Goal: Information Seeking & Learning: Learn about a topic

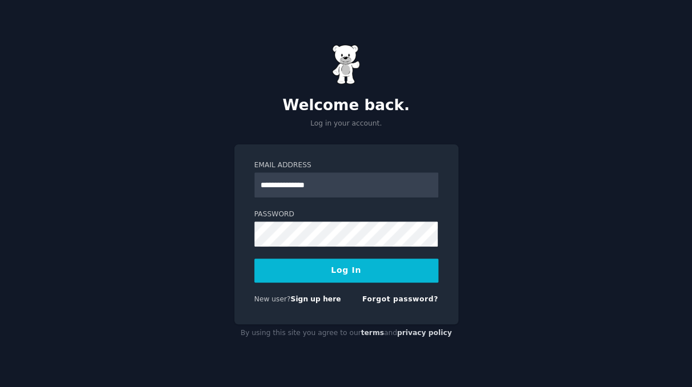
type input "**********"
click at [346, 270] on button "Log In" at bounding box center [346, 271] width 184 height 24
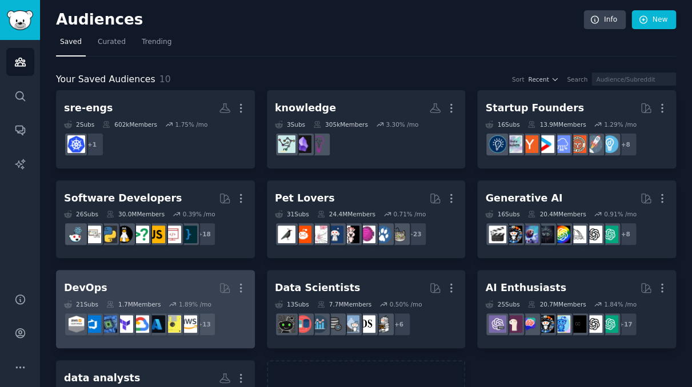
click at [181, 279] on h2 "DevOps More" at bounding box center [155, 288] width 183 height 20
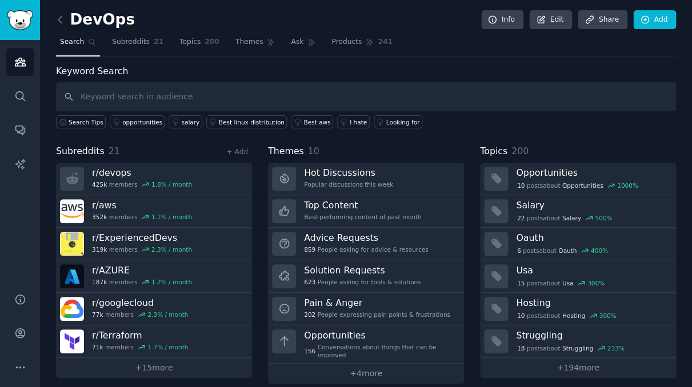
click at [218, 89] on input "text" at bounding box center [366, 96] width 620 height 29
type input "n8n"
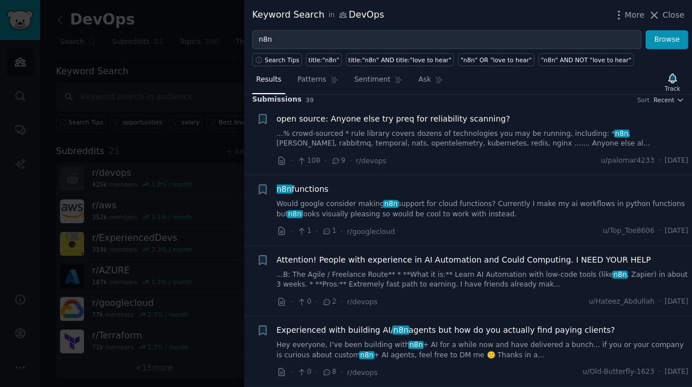
click at [524, 270] on link "...B: The Agile / Freelance Route** * **What it is:** Learn AI Automation with …" at bounding box center [483, 280] width 412 height 20
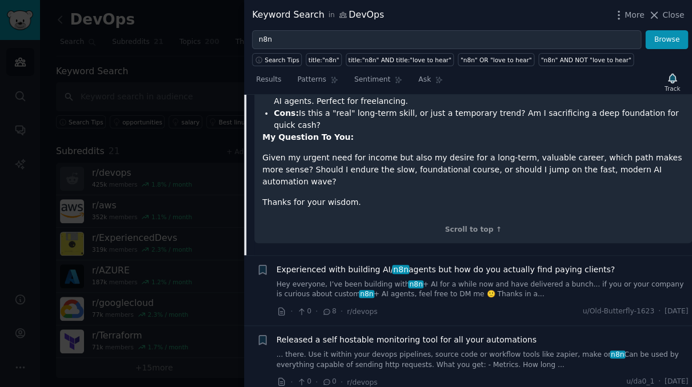
scroll to position [530, 0]
click at [548, 349] on link "... there. Use it within your devops pipelines, source code or workflow tools l…" at bounding box center [483, 359] width 412 height 20
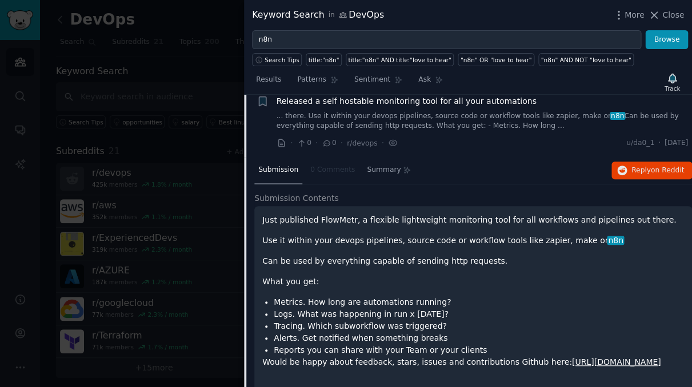
scroll to position [309, 0]
click at [336, 217] on p "Just published FlowMetr, a flexible lightweight monitoring tool for all workflo…" at bounding box center [473, 220] width 422 height 12
copy p "FlowMetr"
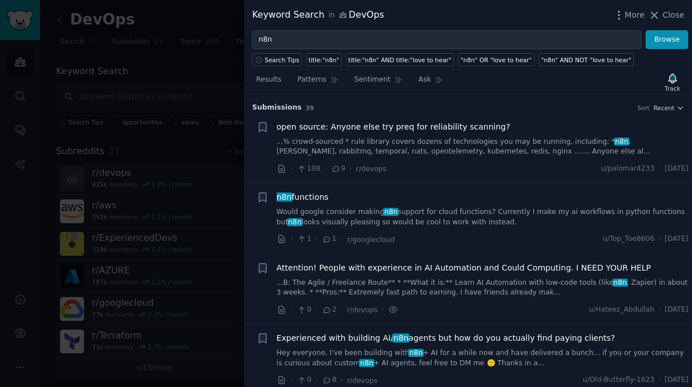
scroll to position [0, 0]
click at [624, 17] on icon "button" at bounding box center [618, 15] width 12 height 12
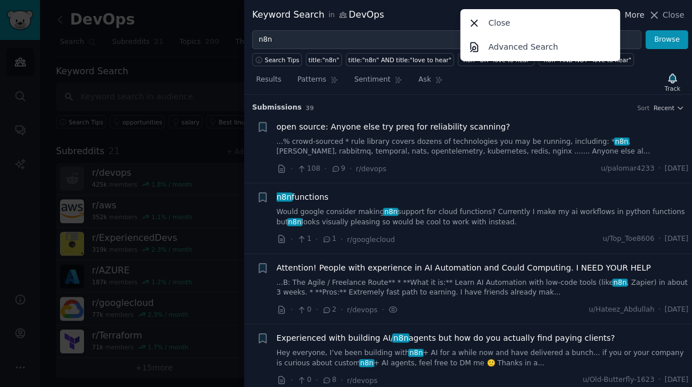
click at [624, 17] on icon "button" at bounding box center [618, 15] width 12 height 12
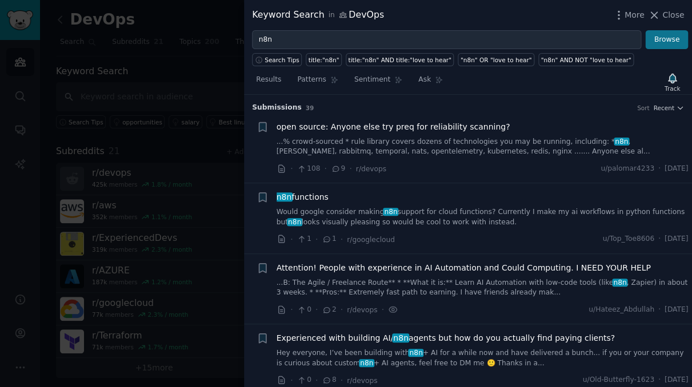
click at [660, 42] on button "Browse" at bounding box center [666, 39] width 43 height 19
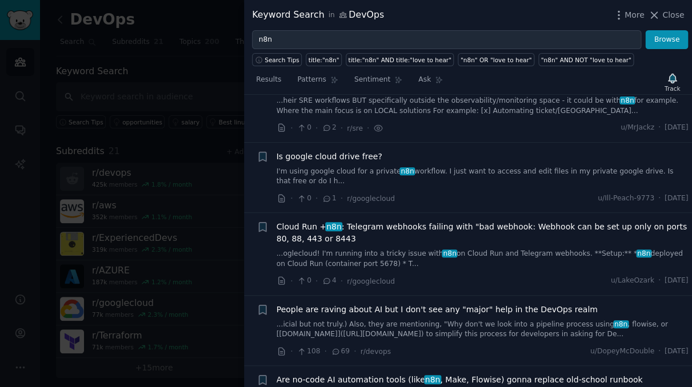
scroll to position [642, 0]
click at [554, 228] on span "Cloud Run + n8n : Telegram webhooks failing with "bad webhook: Webhook can be s…" at bounding box center [483, 233] width 412 height 24
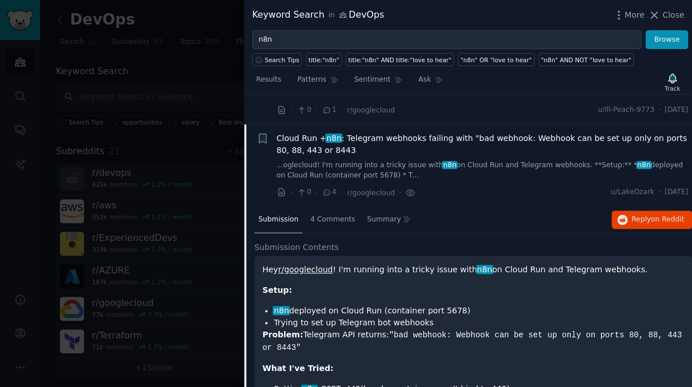
scroll to position [471, 0]
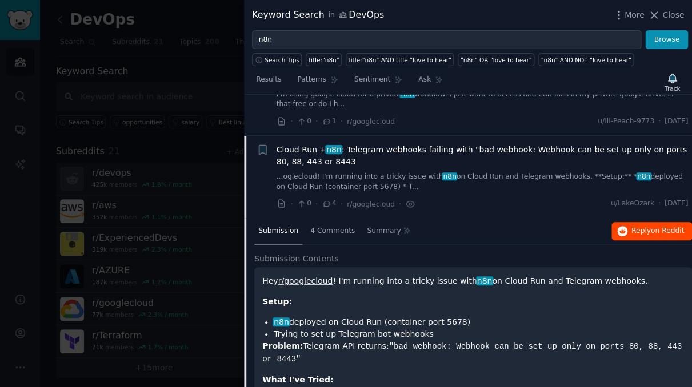
click at [637, 232] on span "Reply on Reddit" at bounding box center [657, 231] width 53 height 10
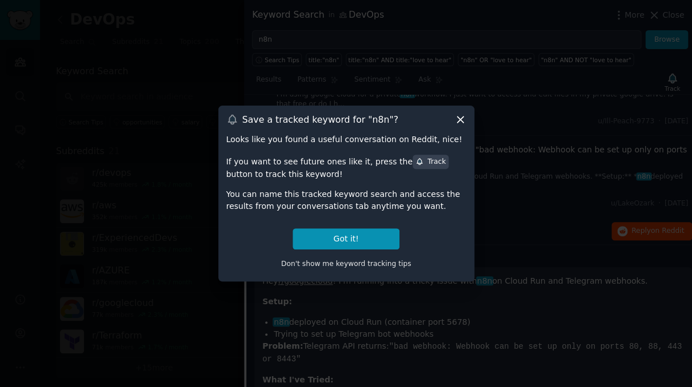
click at [459, 118] on icon at bounding box center [460, 120] width 12 height 12
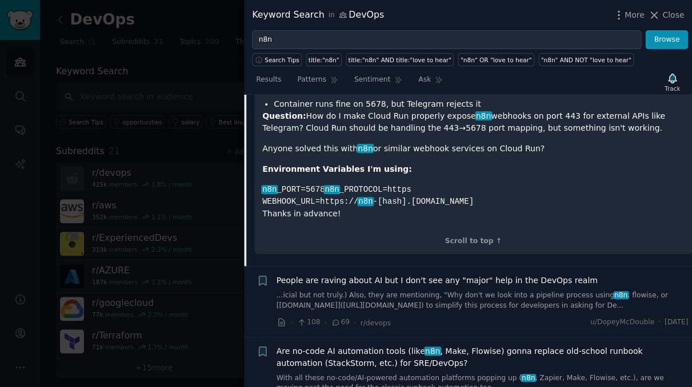
scroll to position [794, 0]
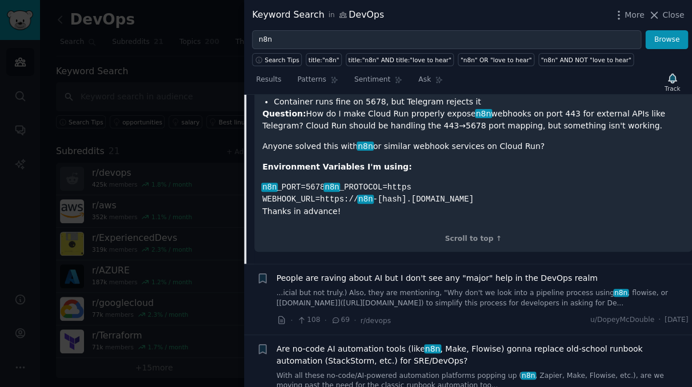
click at [539, 285] on span "People are raving about AI but I don't see any "major" help in the DevOps realm" at bounding box center [437, 279] width 321 height 12
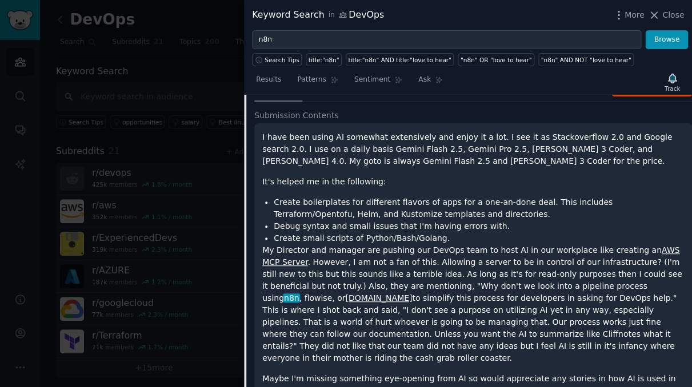
scroll to position [660, 0]
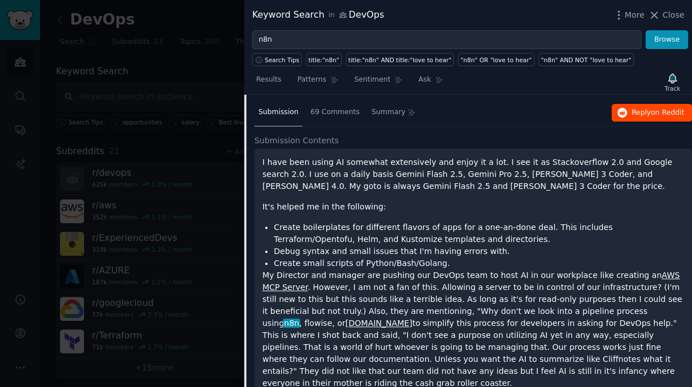
click at [638, 111] on span "Reply on Reddit" at bounding box center [657, 113] width 53 height 10
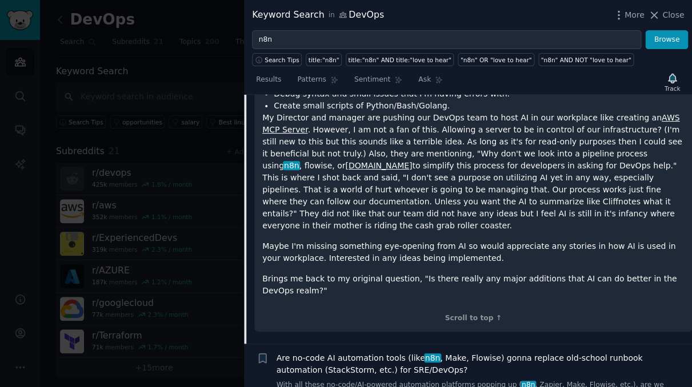
scroll to position [856, 0]
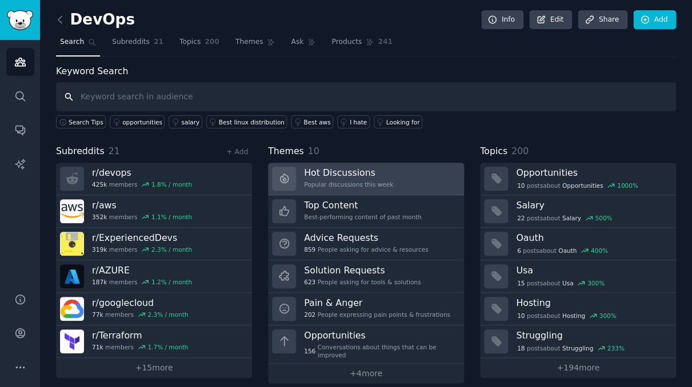
scroll to position [1, 0]
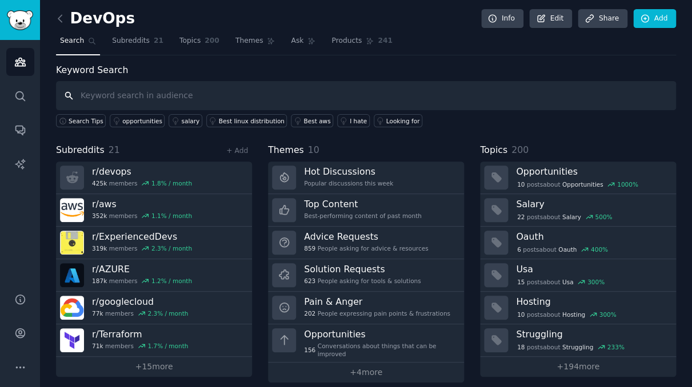
click at [334, 98] on input "text" at bounding box center [366, 95] width 620 height 29
type input "n8n"
click at [129, 33] on link "Subreddits 21" at bounding box center [137, 43] width 59 height 23
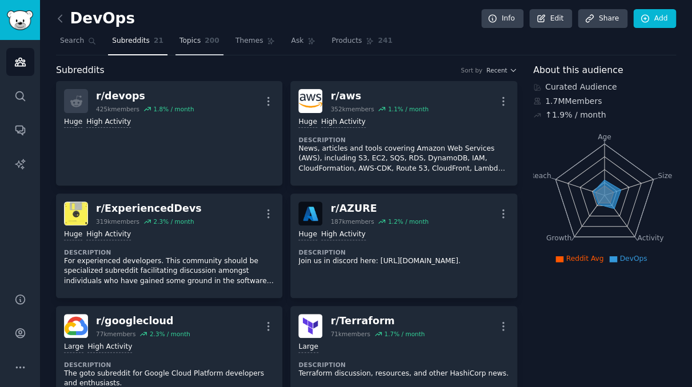
click at [181, 41] on span "Topics" at bounding box center [189, 41] width 21 height 10
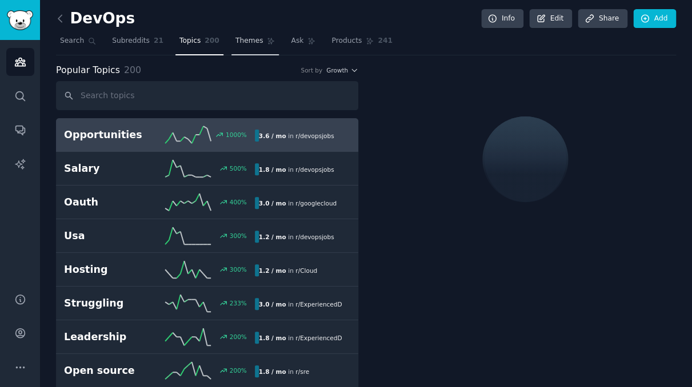
click at [252, 43] on span "Themes" at bounding box center [249, 41] width 28 height 10
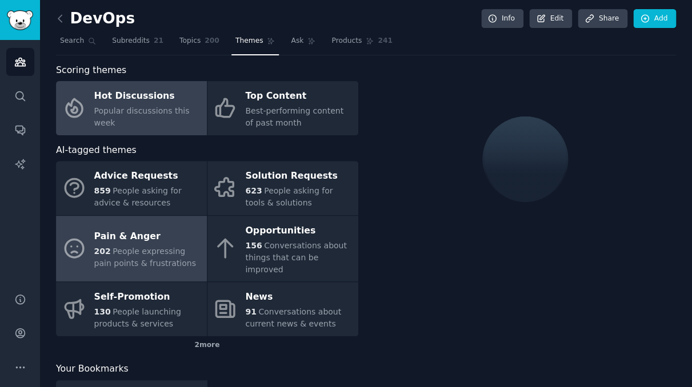
click at [134, 251] on span "People expressing pain points & frustrations" at bounding box center [145, 257] width 102 height 21
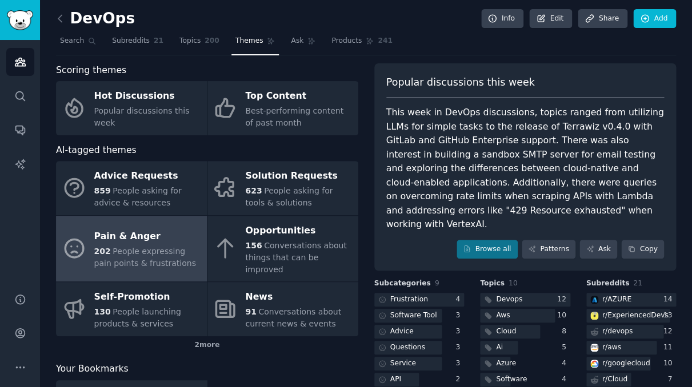
click at [158, 237] on div "Pain & Anger" at bounding box center [147, 237] width 107 height 18
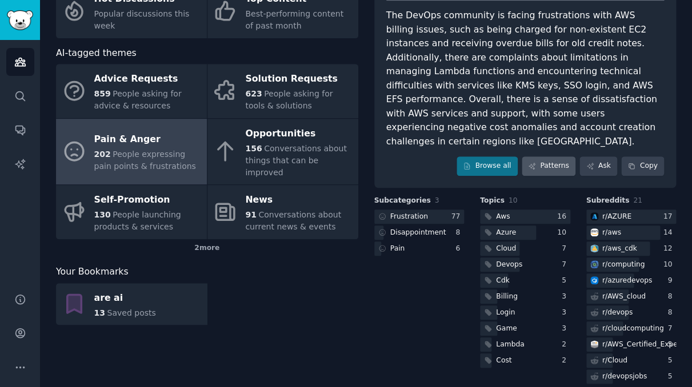
scroll to position [98, 0]
click at [570, 157] on link "Patterns" at bounding box center [549, 166] width 54 height 19
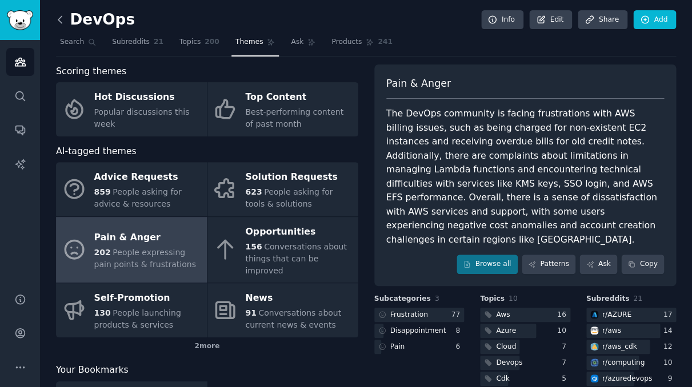
click at [65, 18] on icon at bounding box center [60, 20] width 12 height 12
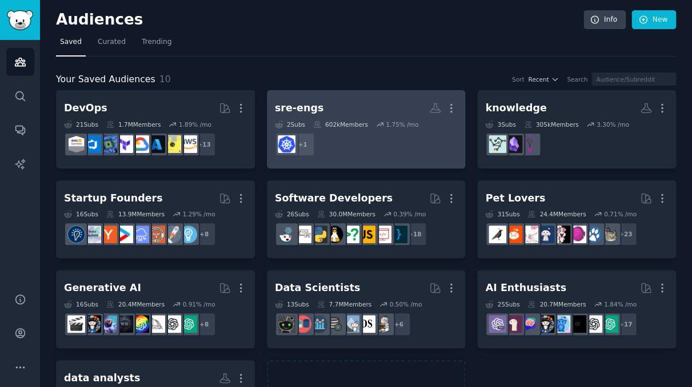
click at [292, 103] on div "sre-engs" at bounding box center [299, 108] width 49 height 14
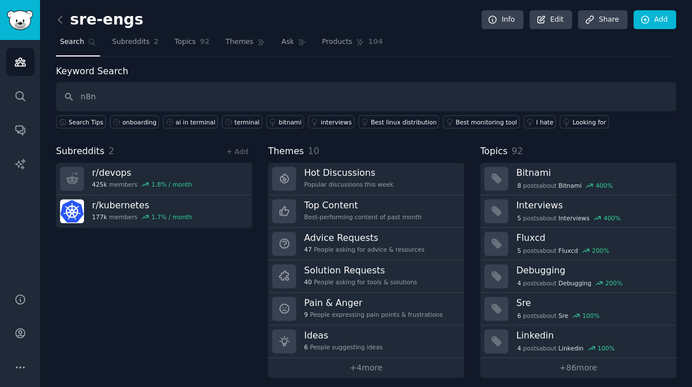
type input "n8n"
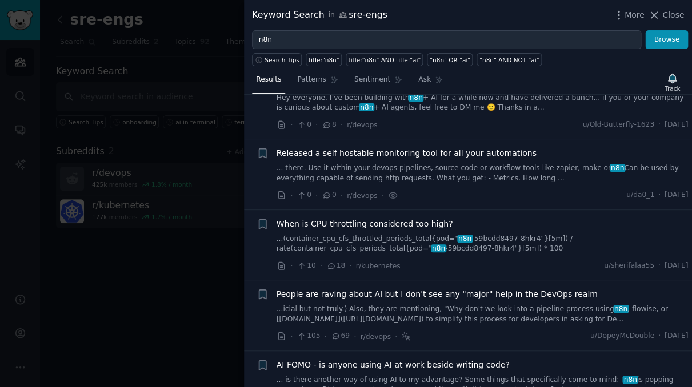
scroll to position [219, 0]
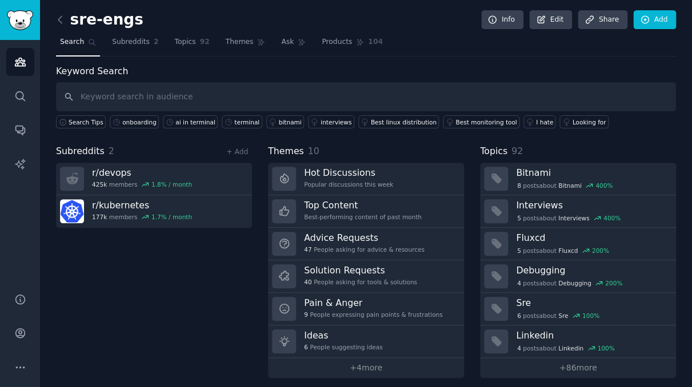
click at [72, 25] on h2 "sre-engs" at bounding box center [99, 20] width 87 height 18
click at [58, 23] on icon at bounding box center [60, 20] width 12 height 12
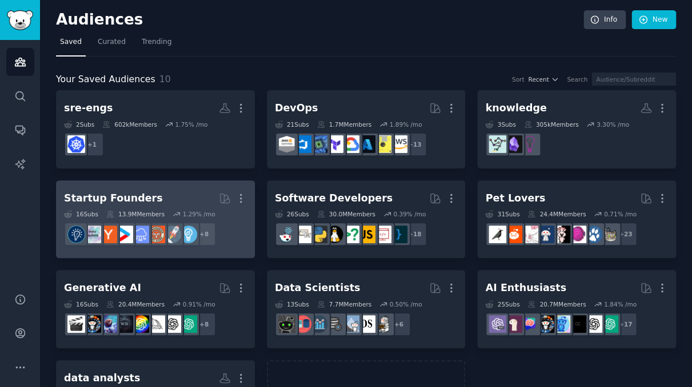
click at [179, 201] on h2 "Startup Founders More" at bounding box center [155, 199] width 183 height 20
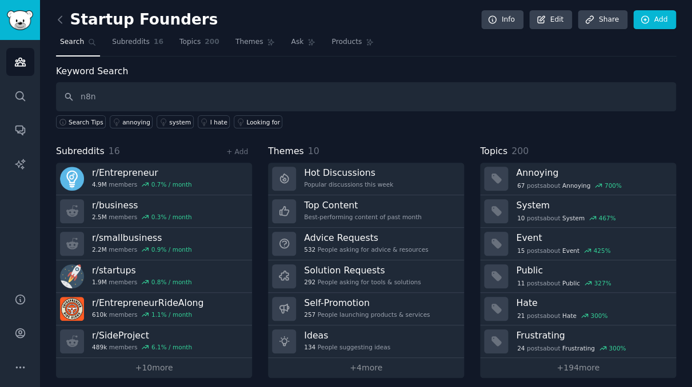
type input "n8n"
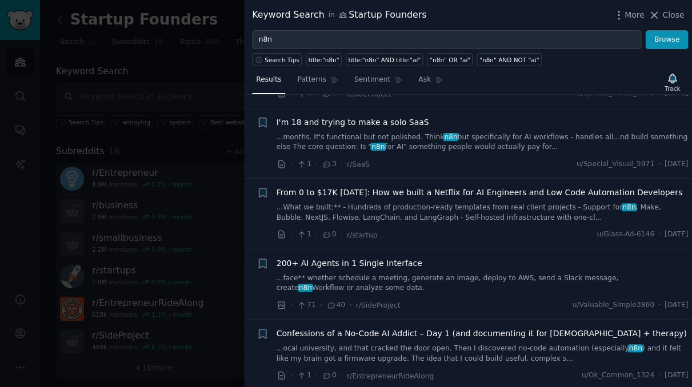
scroll to position [1669, 0]
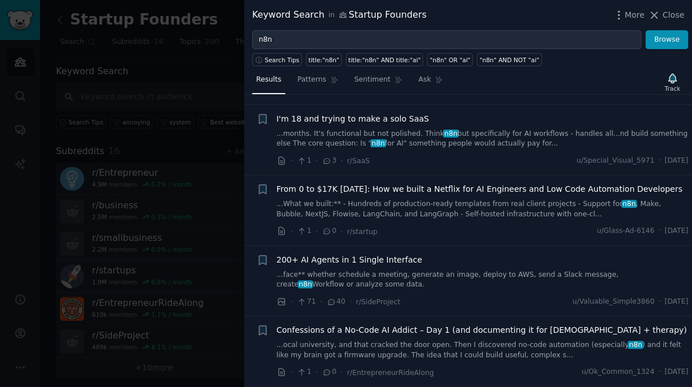
click at [423, 270] on link "...face** whether schedule a meeting, generate an image, deploy to AWS, send a …" at bounding box center [483, 280] width 412 height 20
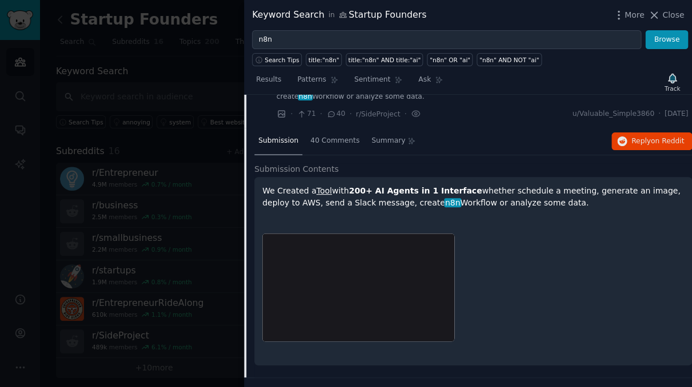
scroll to position [1863, 0]
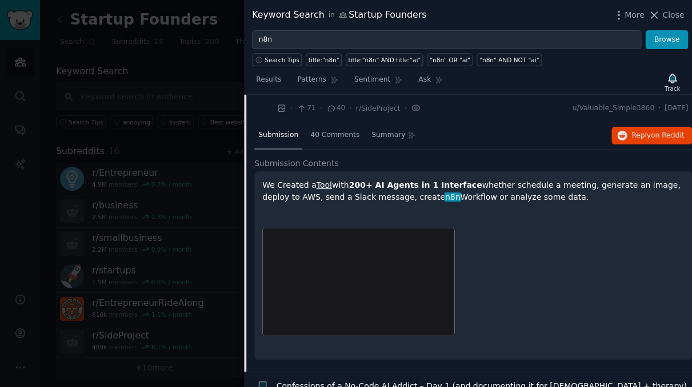
click at [317, 181] on link "Tool" at bounding box center [324, 185] width 15 height 9
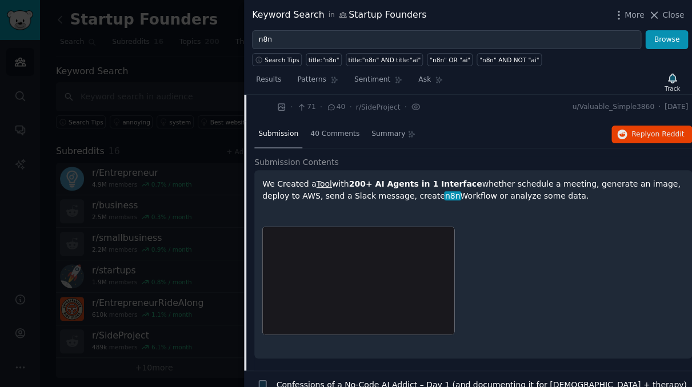
click at [442, 121] on div "Submission 40 Comments Summary Reply on Reddit" at bounding box center [473, 134] width 438 height 27
